Goal: Download file/media

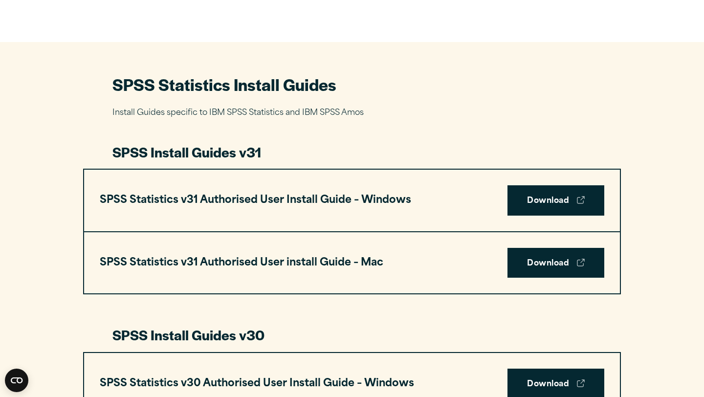
scroll to position [405, 0]
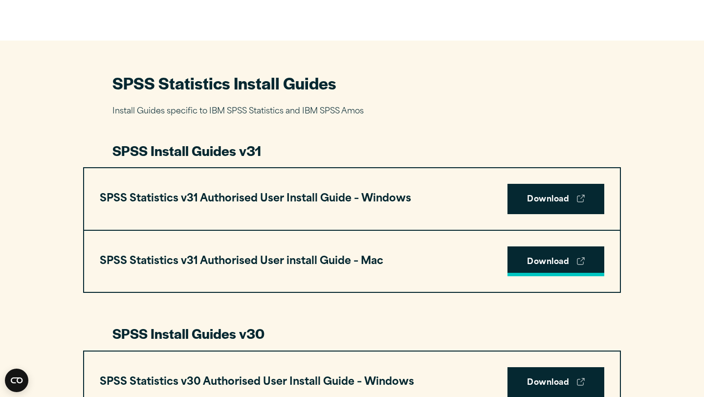
click at [536, 273] on link "Download" at bounding box center [556, 262] width 97 height 30
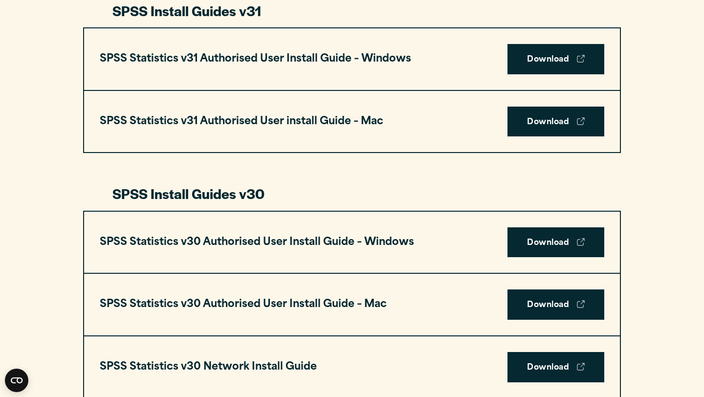
scroll to position [558, 0]
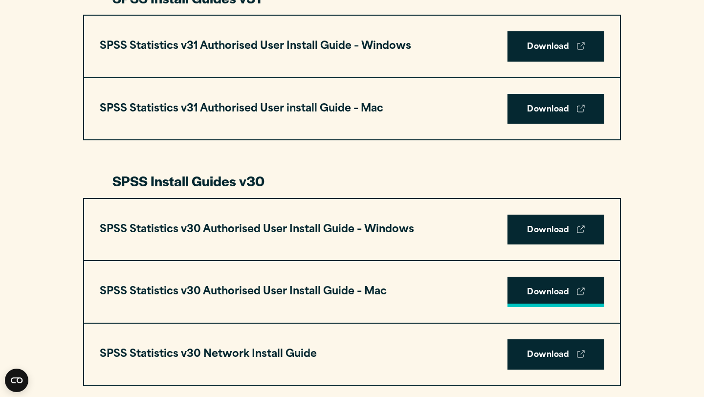
click at [510, 292] on link "Download" at bounding box center [556, 292] width 97 height 30
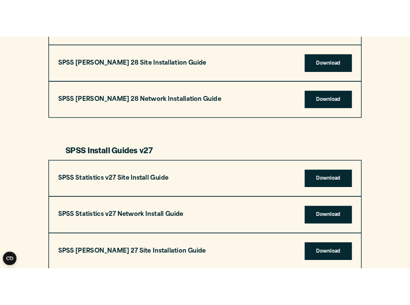
scroll to position [1586, 0]
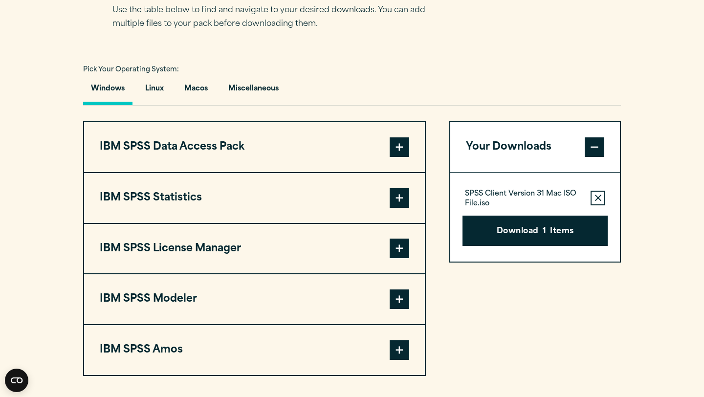
scroll to position [683, 0]
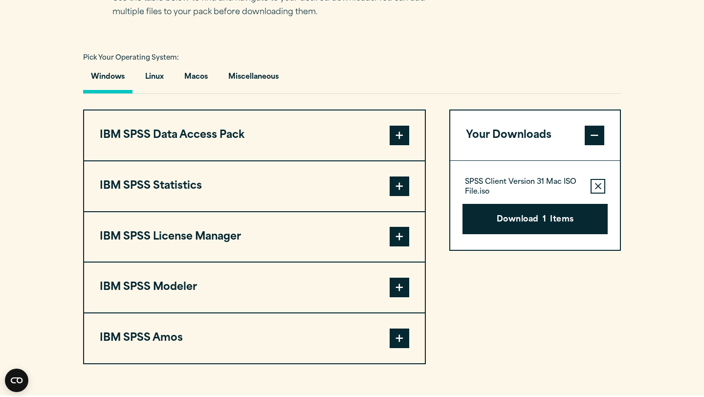
click at [309, 186] on button "IBM SPSS Statistics" at bounding box center [254, 186] width 341 height 50
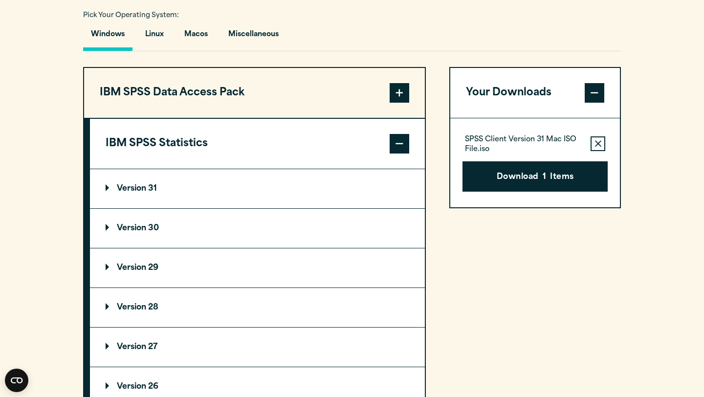
scroll to position [754, 0]
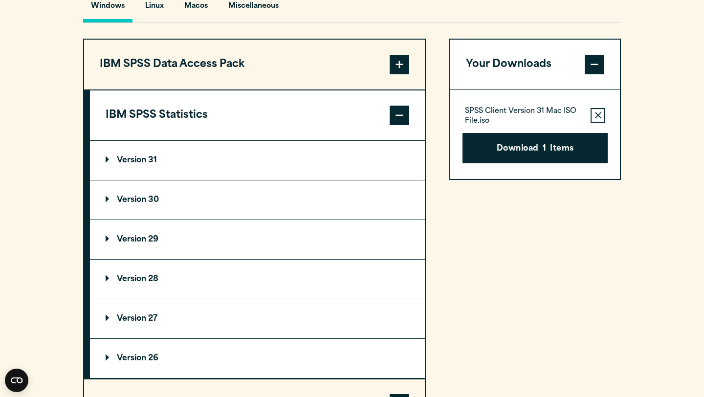
click at [141, 154] on summary "Version 31" at bounding box center [257, 160] width 335 height 39
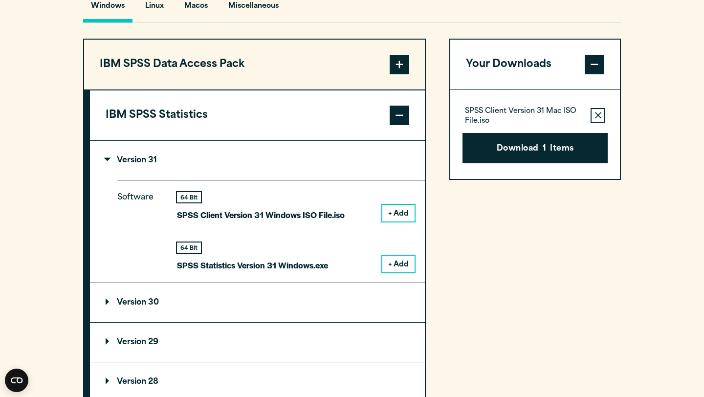
click at [271, 328] on summary "Version 29" at bounding box center [257, 342] width 335 height 39
click at [268, 312] on summary "Version 30" at bounding box center [257, 302] width 335 height 39
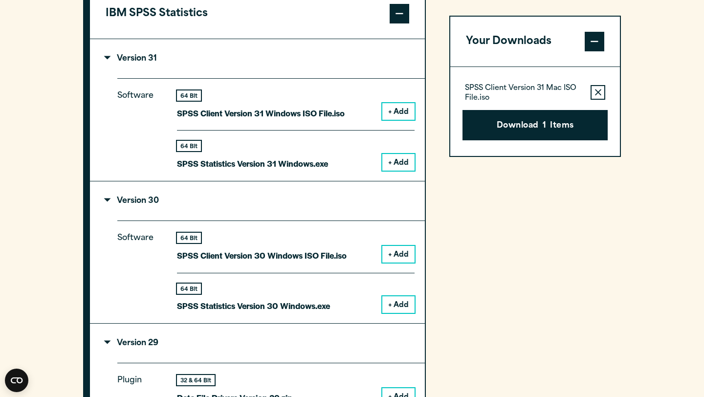
scroll to position [857, 0]
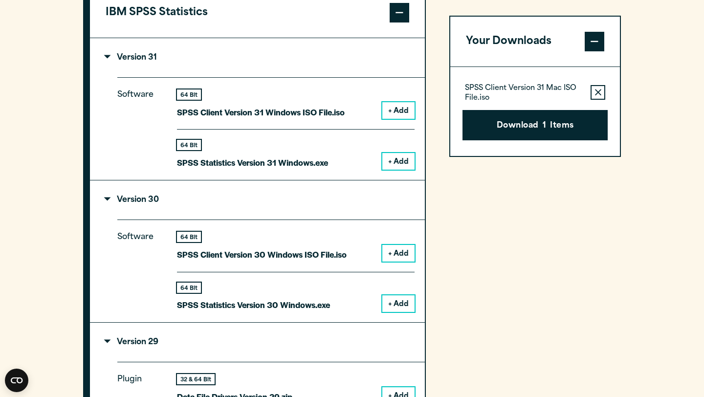
click at [261, 355] on summary "Version 29" at bounding box center [257, 342] width 335 height 39
click at [261, 356] on summary "Version 29" at bounding box center [257, 342] width 335 height 39
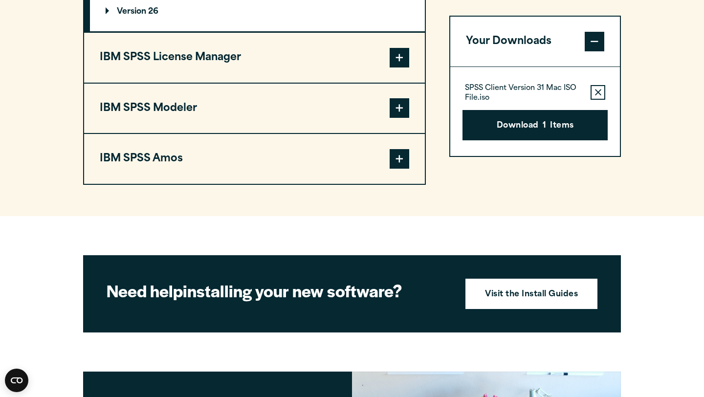
scroll to position [1999, 0]
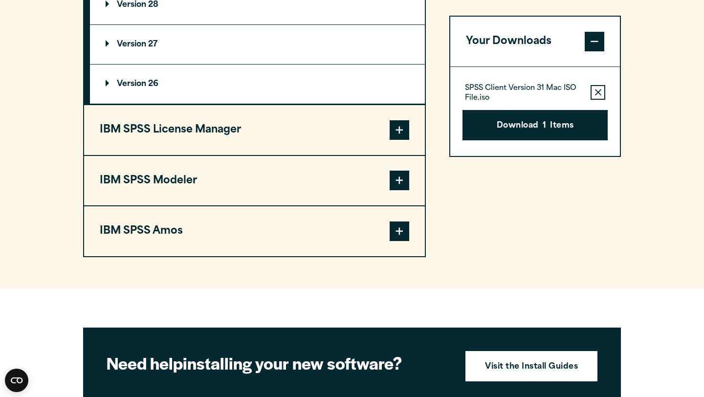
click at [271, 142] on button "IBM SPSS License Manager" at bounding box center [254, 130] width 341 height 50
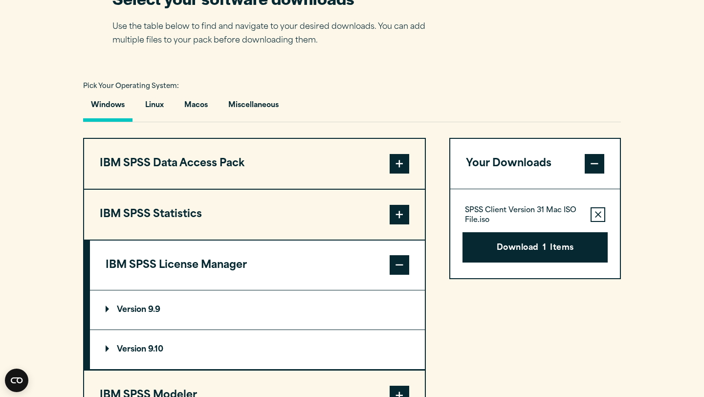
scroll to position [667, 0]
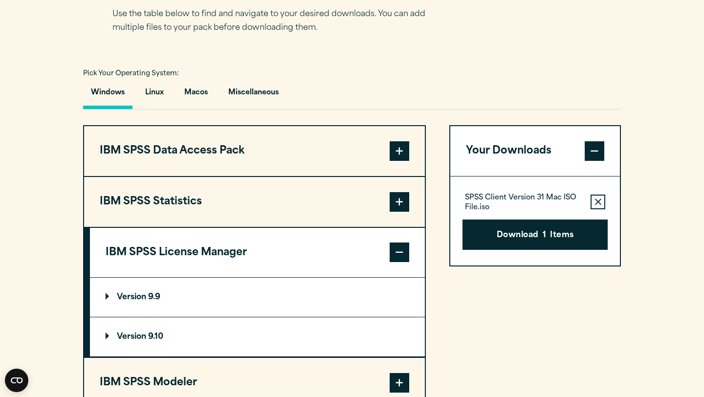
click at [220, 152] on button "IBM SPSS Data Access Pack" at bounding box center [254, 151] width 341 height 50
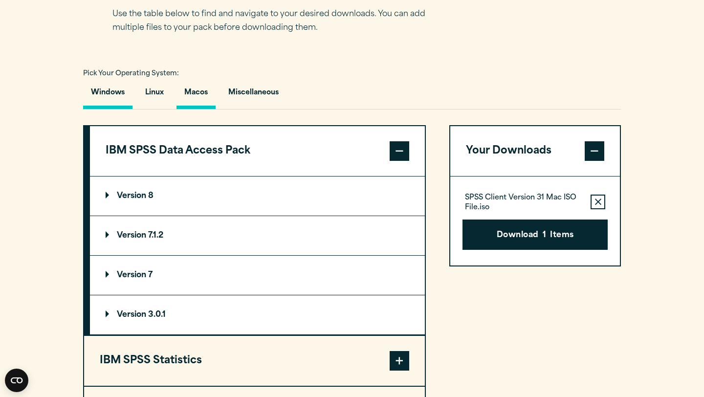
click at [204, 108] on button "Macos" at bounding box center [196, 95] width 39 height 28
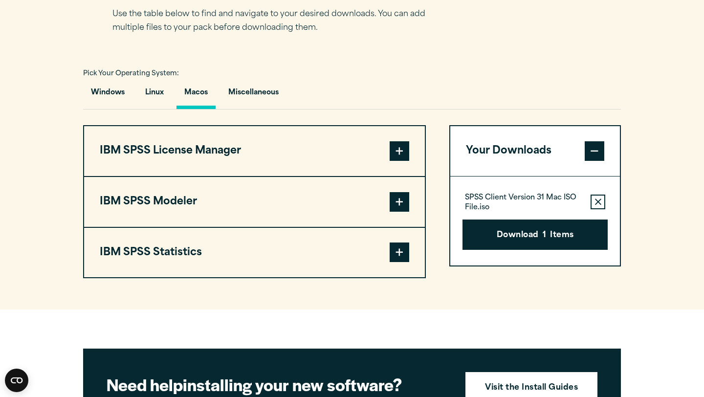
click at [206, 155] on button "IBM SPSS License Manager" at bounding box center [254, 151] width 341 height 50
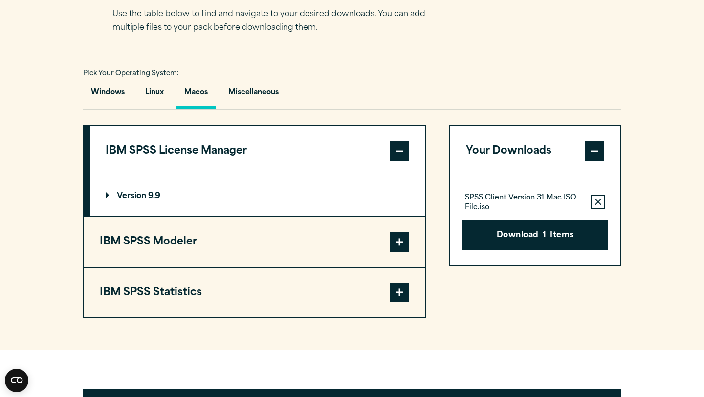
click at [206, 156] on button "IBM SPSS License Manager" at bounding box center [257, 151] width 335 height 50
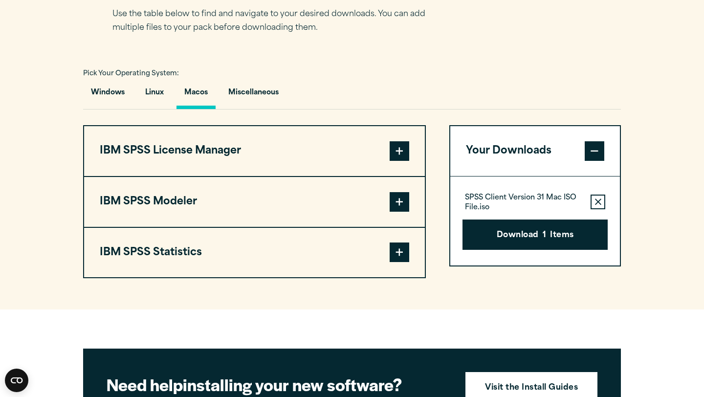
click at [200, 201] on button "IBM SPSS Modeler" at bounding box center [254, 202] width 341 height 50
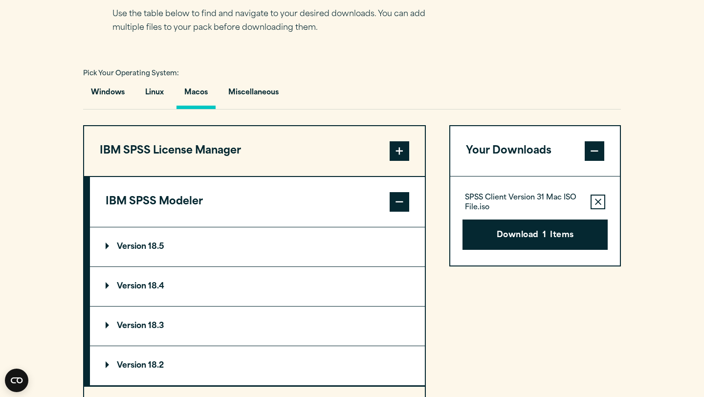
click at [200, 202] on button "IBM SPSS Modeler" at bounding box center [257, 202] width 335 height 50
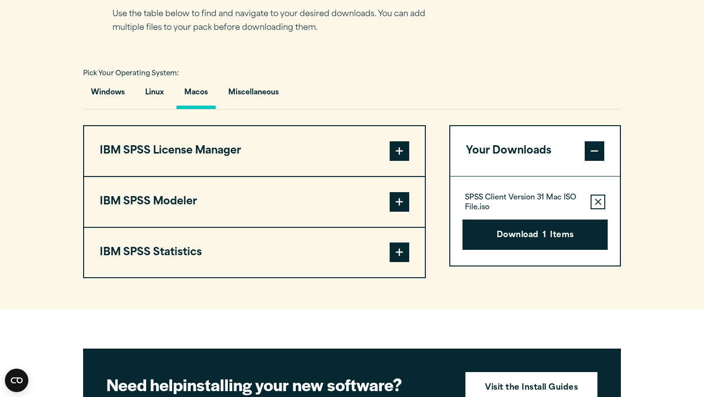
click at [202, 254] on button "IBM SPSS Statistics" at bounding box center [254, 253] width 341 height 50
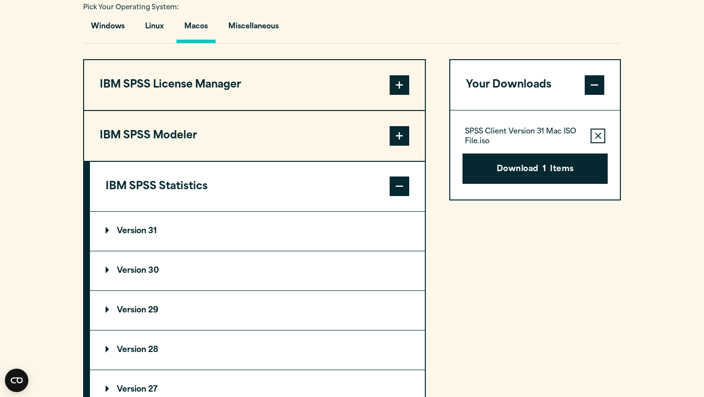
scroll to position [744, 0]
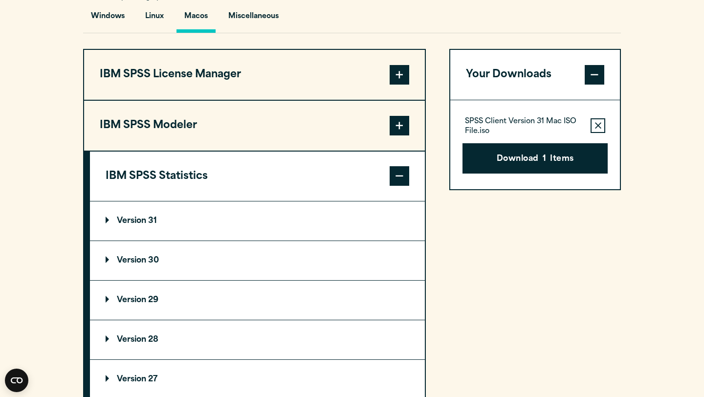
click at [138, 263] on p "Version 30" at bounding box center [132, 261] width 53 height 8
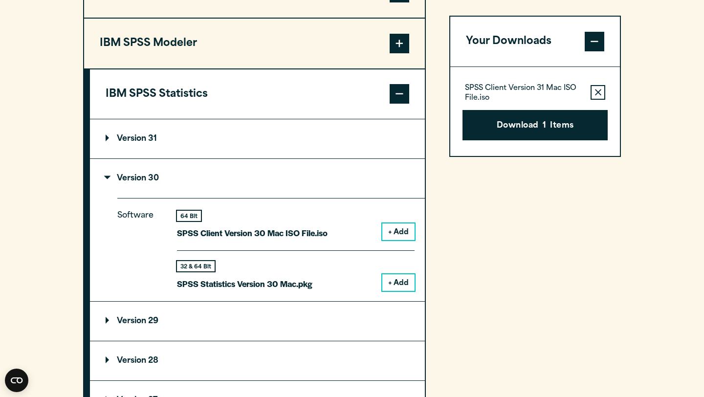
scroll to position [850, 0]
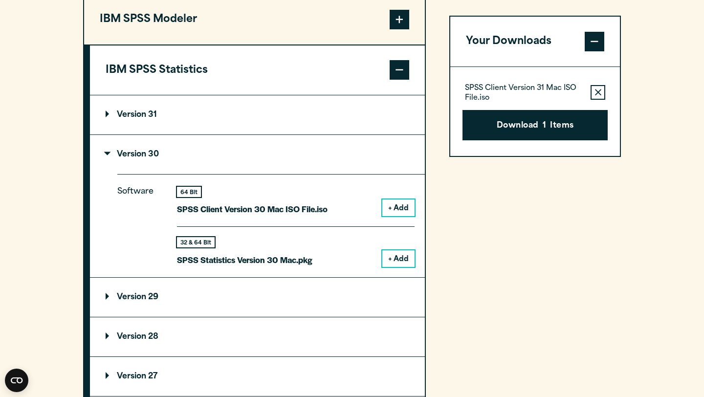
click at [392, 262] on button "+ Add" at bounding box center [399, 258] width 32 height 17
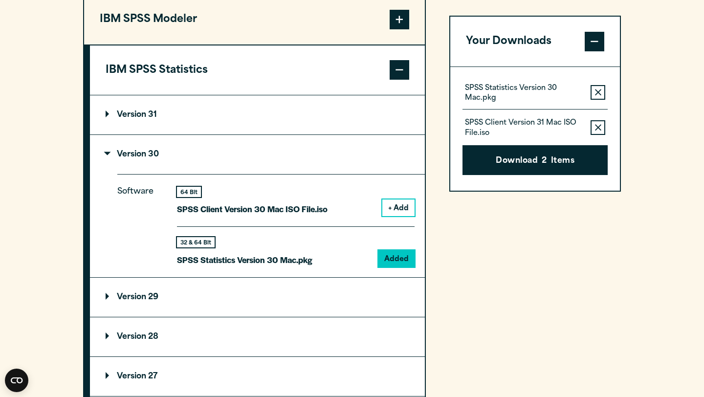
click at [596, 127] on icon "button" at bounding box center [598, 127] width 6 height 7
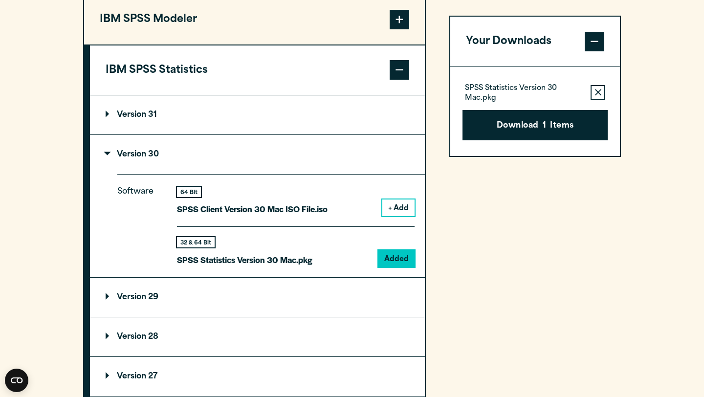
click at [595, 95] on button "Remove this item from your software download list" at bounding box center [598, 92] width 15 height 15
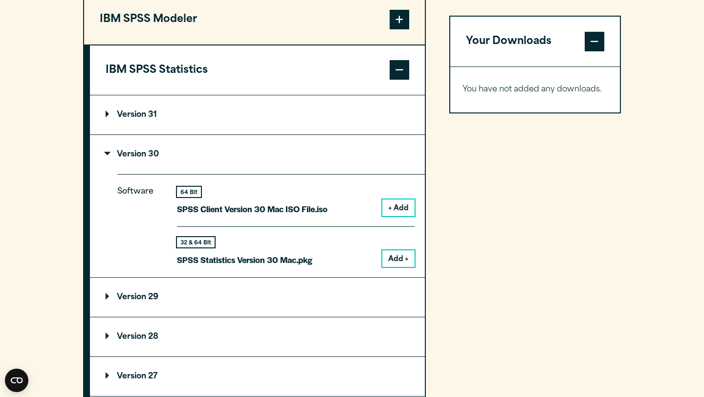
click at [396, 263] on button "Add +" at bounding box center [399, 258] width 32 height 17
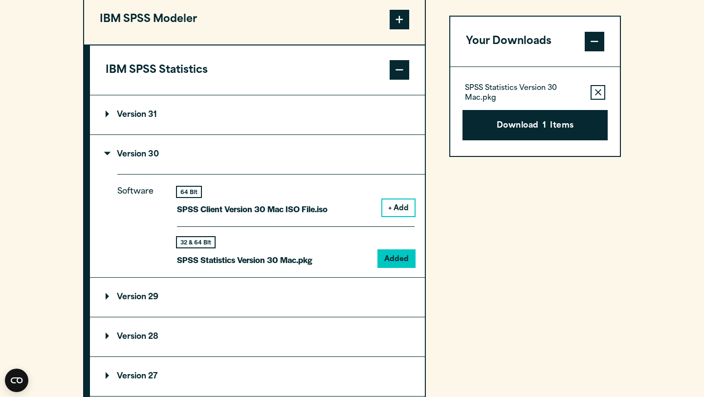
click at [559, 120] on button "Download 1 Items" at bounding box center [535, 125] width 145 height 30
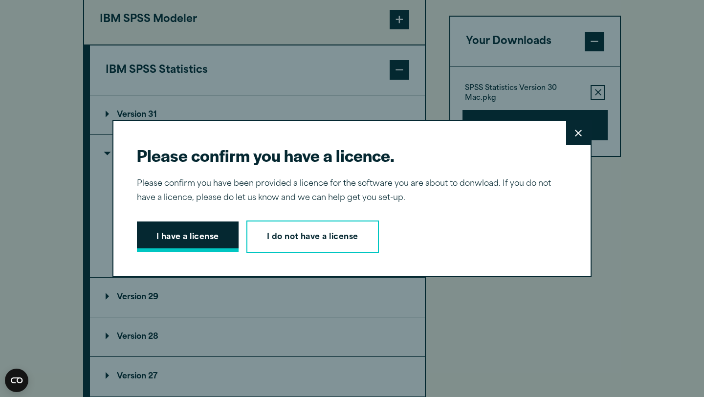
click at [212, 236] on button "I have a license" at bounding box center [188, 237] width 102 height 30
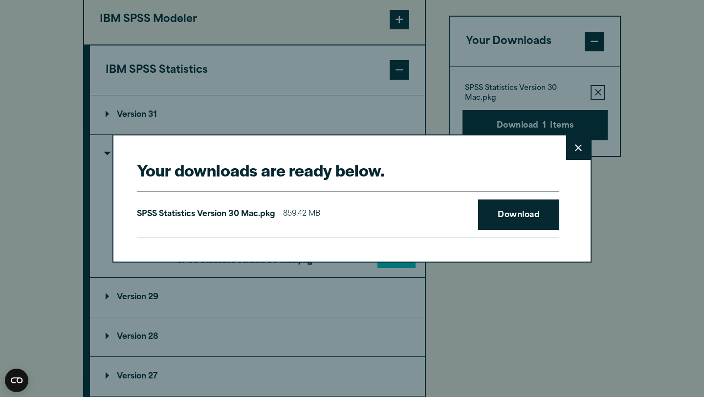
click at [581, 147] on icon at bounding box center [578, 147] width 7 height 7
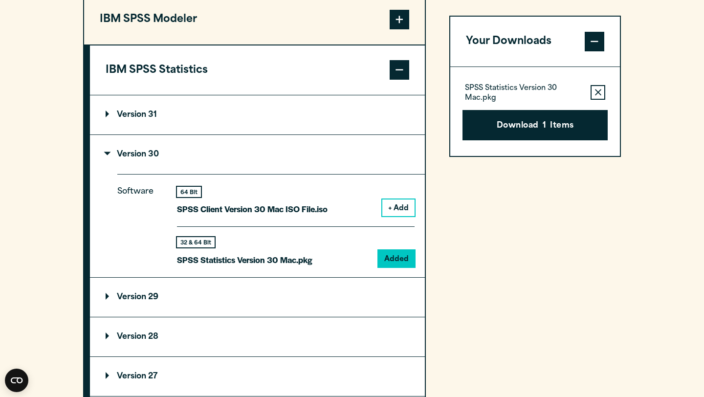
click at [542, 133] on button "Download 1 Items" at bounding box center [535, 125] width 145 height 30
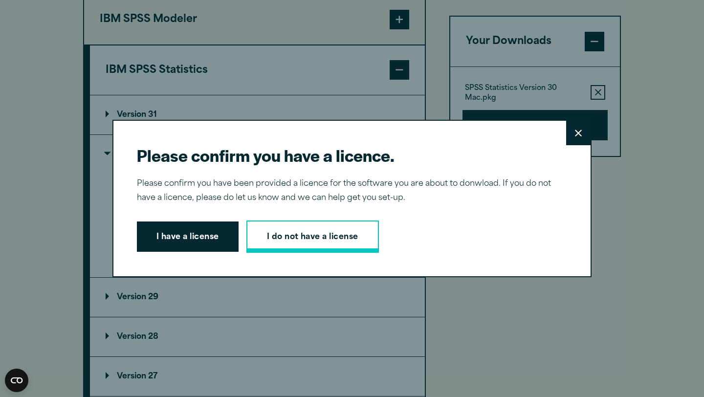
click at [353, 240] on link "I do not have a license" at bounding box center [313, 237] width 133 height 32
click at [186, 241] on button "I have a license" at bounding box center [188, 237] width 102 height 30
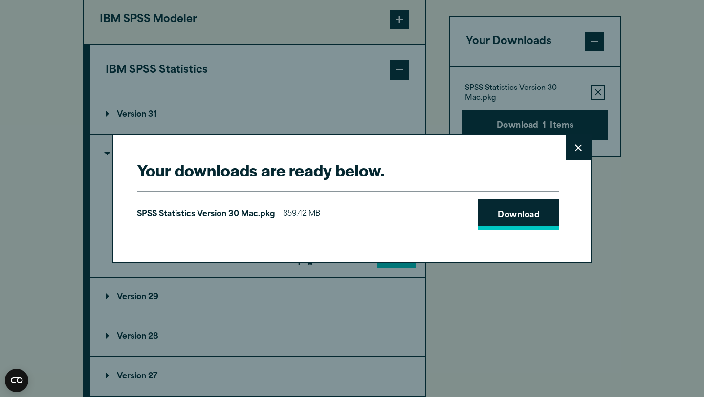
click at [516, 222] on link "Download" at bounding box center [518, 215] width 81 height 30
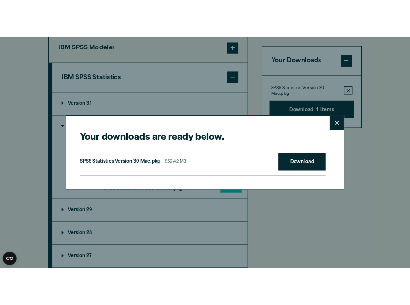
scroll to position [846, 0]
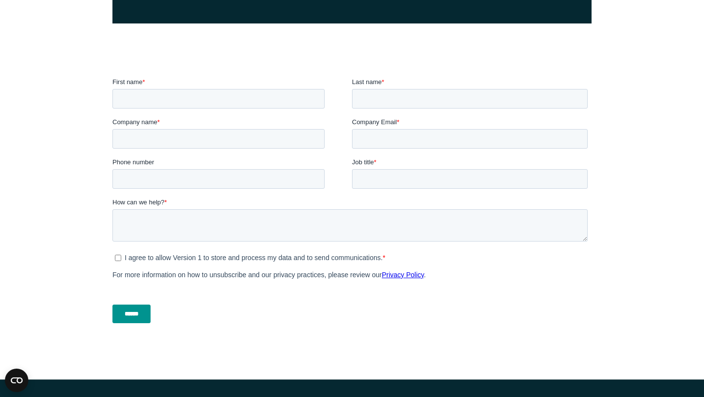
scroll to position [268, 0]
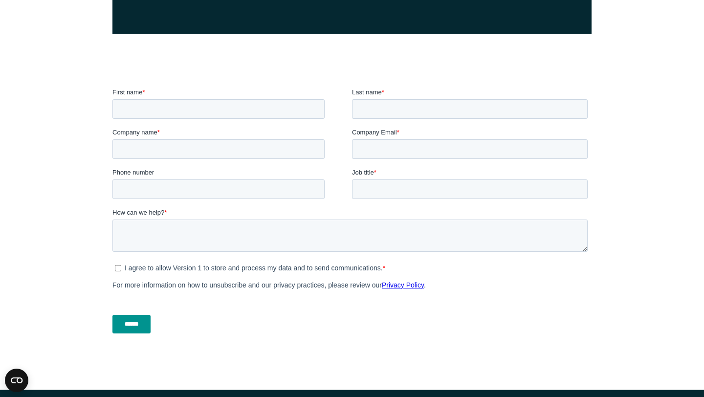
click at [194, 119] on fieldset "First name * Last name *" at bounding box center [352, 108] width 479 height 40
click at [167, 111] on input "First name *" at bounding box center [219, 109] width 212 height 20
type input "*****"
type input "*******"
type input "**********"
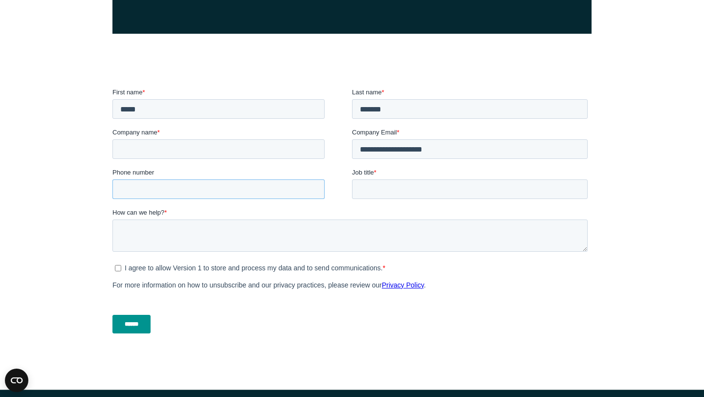
type input "**********"
click at [155, 151] on input "Company name *" at bounding box center [219, 149] width 212 height 20
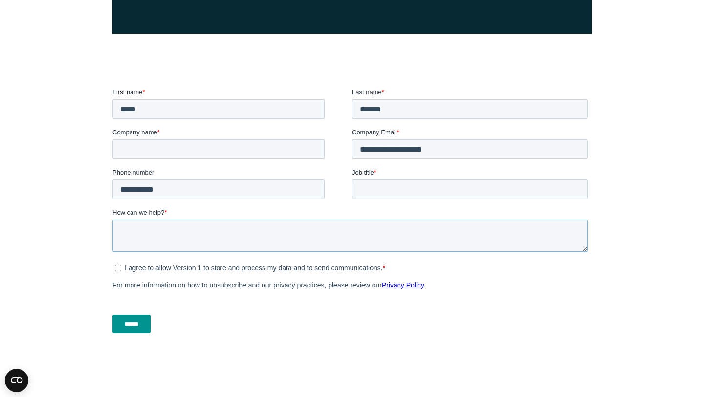
click at [145, 238] on textarea "How can we help? *" at bounding box center [351, 236] width 476 height 32
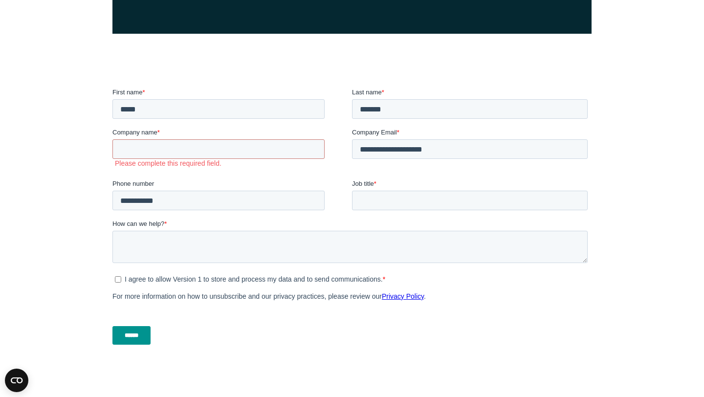
click at [119, 281] on ul "I agree to allow Version 1 to store and process my data and to send communicati…" at bounding box center [351, 278] width 476 height 12
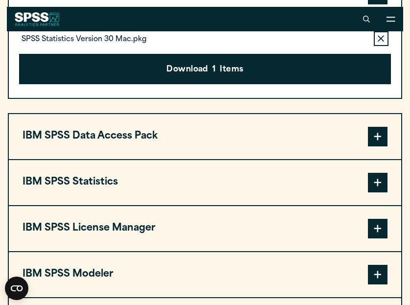
scroll to position [749, 0]
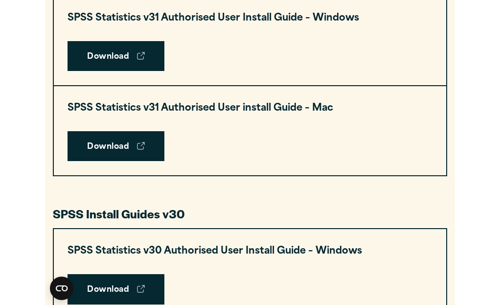
scroll to position [535, 0]
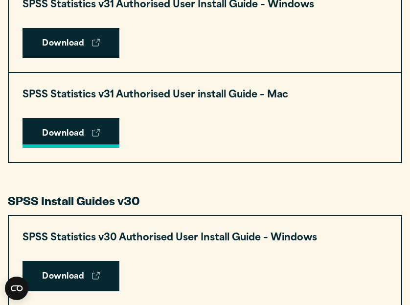
click at [68, 137] on link "Download" at bounding box center [71, 133] width 97 height 30
